Goal: Use online tool/utility

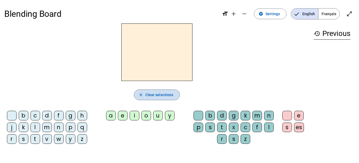
click at [148, 93] on span "Clear selections" at bounding box center [159, 95] width 28 height 6
click at [142, 95] on mat-icon "close" at bounding box center [140, 95] width 5 height 5
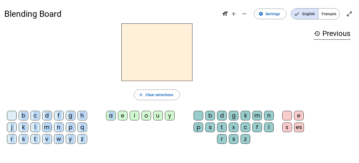
drag, startPoint x: 121, startPoint y: 112, endPoint x: 122, endPoint y: 93, distance: 19.0
click at [122, 93] on div "close Clear selections b c d f g h j k l m n p q r s t v w y z a e i o u y b d …" at bounding box center [156, 85] width 305 height 125
drag, startPoint x: 122, startPoint y: 93, endPoint x: 122, endPoint y: 114, distance: 20.6
click at [122, 114] on div "e" at bounding box center [123, 116] width 10 height 10
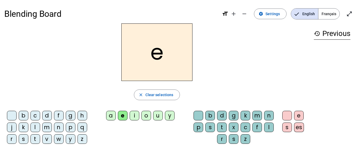
click at [86, 115] on div "h" at bounding box center [82, 116] width 10 height 10
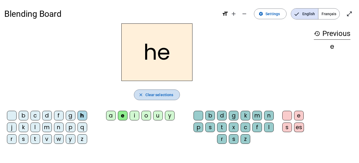
click at [156, 95] on span "Clear selections" at bounding box center [159, 95] width 28 height 6
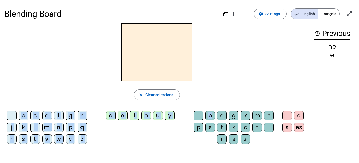
drag, startPoint x: 211, startPoint y: 115, endPoint x: 193, endPoint y: 88, distance: 32.8
click at [193, 88] on div "close Clear selections b c d f g h j k l m n p q r s t v w y z a e i o u y b d …" at bounding box center [156, 85] width 305 height 125
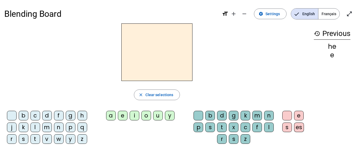
drag, startPoint x: 193, startPoint y: 88, endPoint x: 201, endPoint y: 100, distance: 14.5
click at [201, 100] on div "close Clear selections" at bounding box center [156, 95] width 305 height 11
